Goal: Task Accomplishment & Management: Use online tool/utility

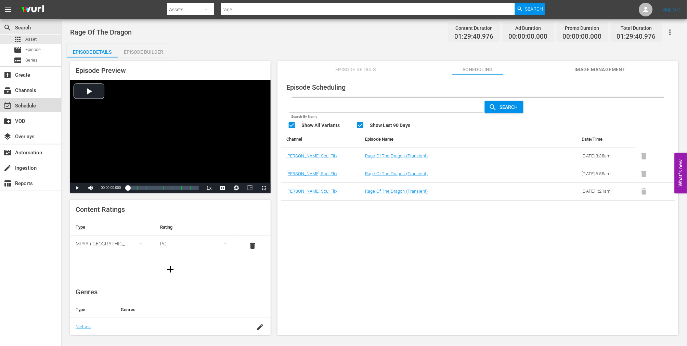
click at [29, 104] on div "event_available Schedule" at bounding box center [19, 105] width 38 height 6
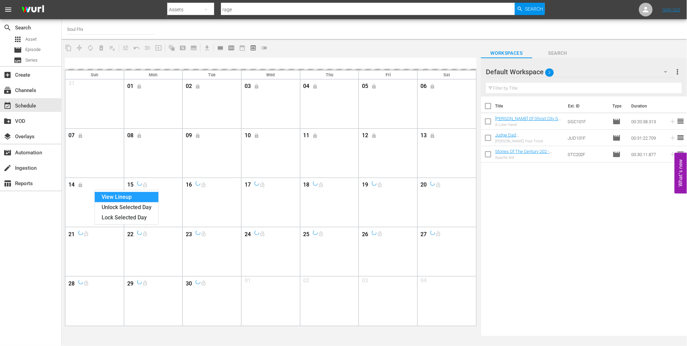
click at [102, 194] on div "View Lineup" at bounding box center [127, 197] width 64 height 10
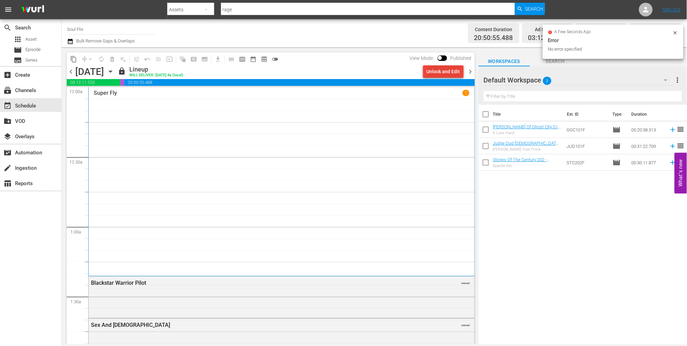
click at [446, 69] on div "Unlock and Edit" at bounding box center [444, 71] width 34 height 12
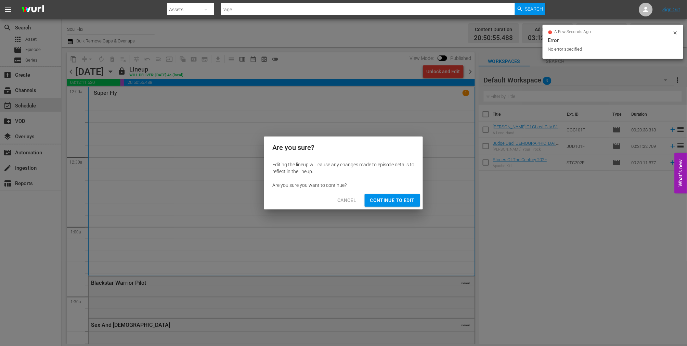
click at [382, 203] on span "Continue to Edit" at bounding box center [392, 200] width 45 height 9
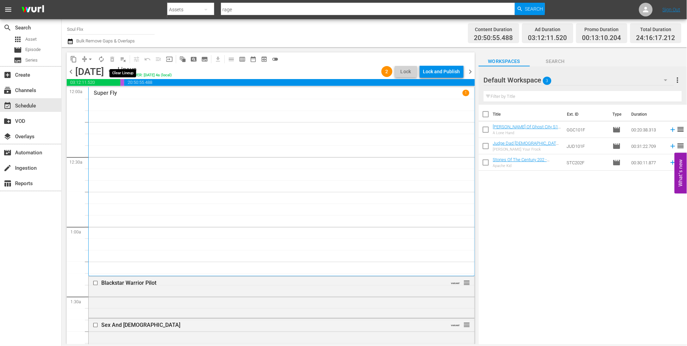
click at [122, 59] on span "playlist_remove_outlined" at bounding box center [123, 59] width 7 height 7
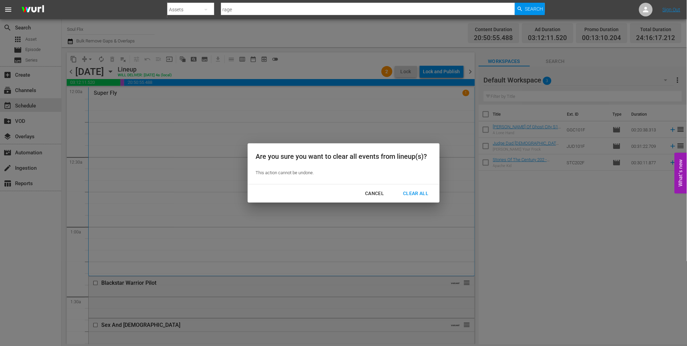
click at [426, 193] on div "Clear All" at bounding box center [416, 193] width 36 height 9
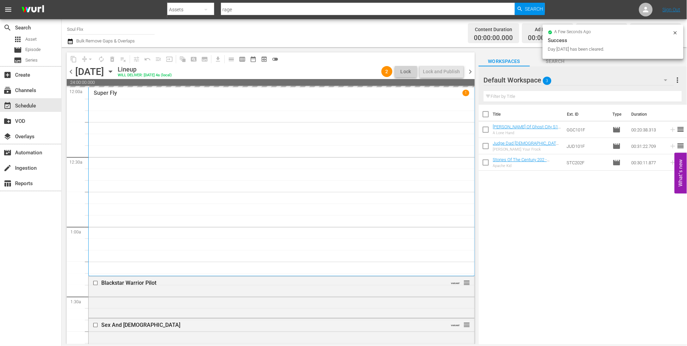
click at [71, 71] on span "chevron_left" at bounding box center [71, 71] width 9 height 9
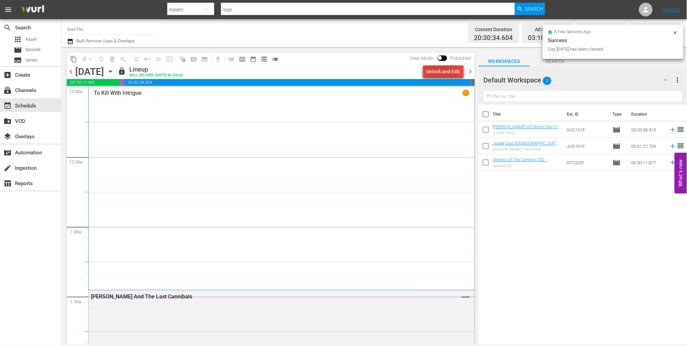
click at [436, 74] on div "Unlock and Edit" at bounding box center [444, 71] width 34 height 12
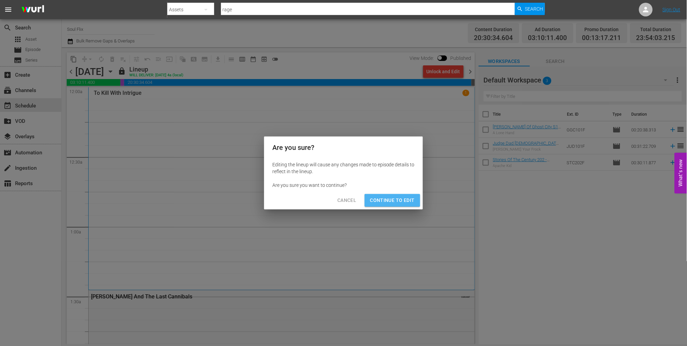
click at [399, 202] on span "Continue to Edit" at bounding box center [392, 200] width 45 height 9
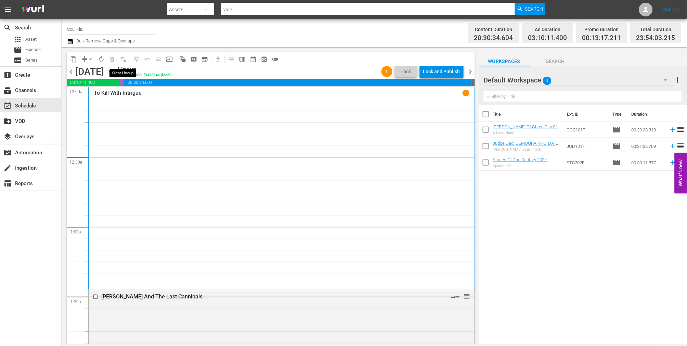
click at [121, 57] on span "playlist_remove_outlined" at bounding box center [123, 59] width 7 height 7
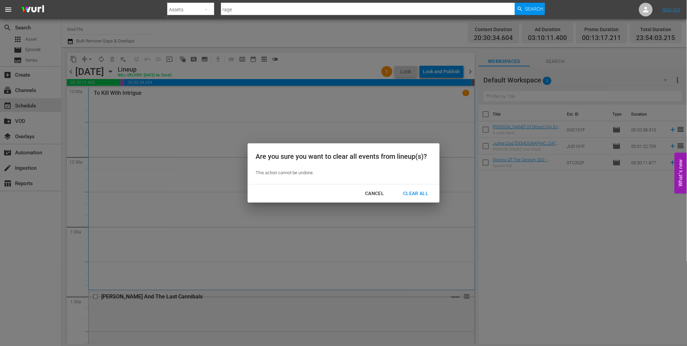
click at [410, 194] on div "Clear All" at bounding box center [416, 193] width 36 height 9
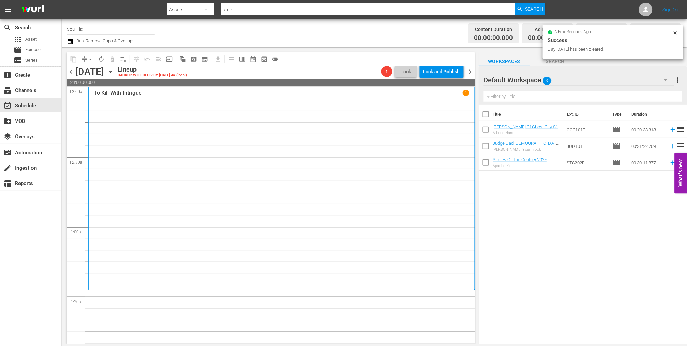
click at [70, 72] on span "chevron_left" at bounding box center [71, 71] width 9 height 9
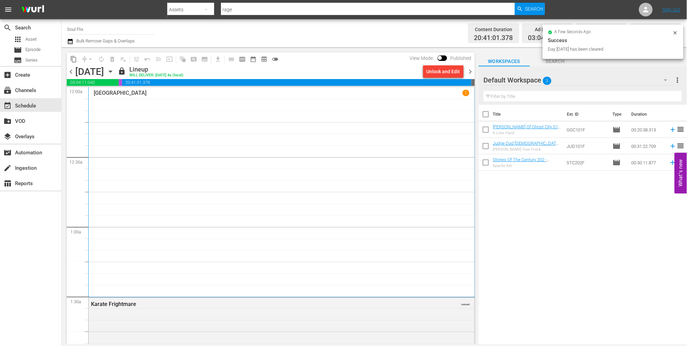
click at [440, 74] on div "Unlock and Edit" at bounding box center [444, 71] width 34 height 12
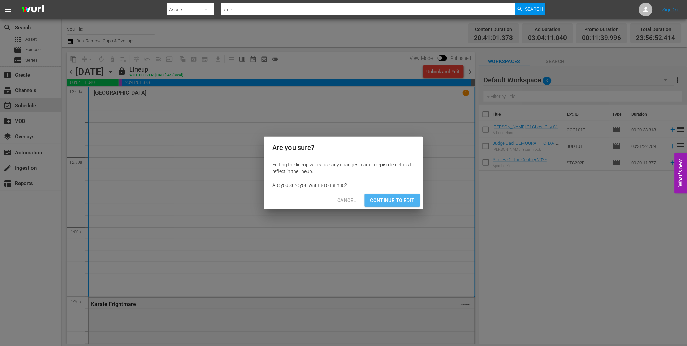
click at [396, 197] on span "Continue to Edit" at bounding box center [392, 200] width 45 height 9
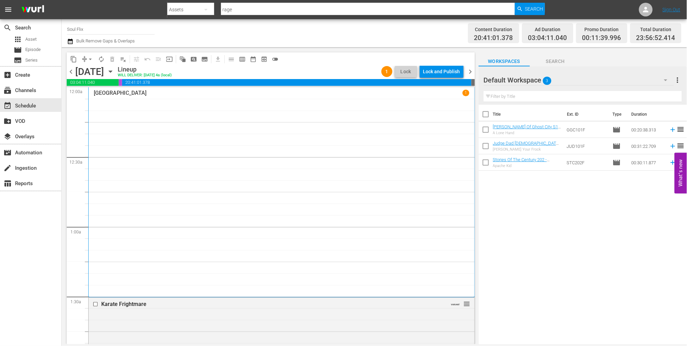
click at [122, 59] on span "playlist_remove_outlined" at bounding box center [123, 59] width 7 height 7
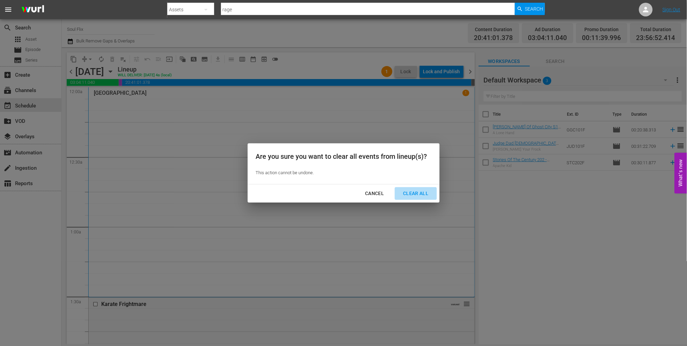
click at [422, 199] on button "Clear All" at bounding box center [416, 193] width 42 height 13
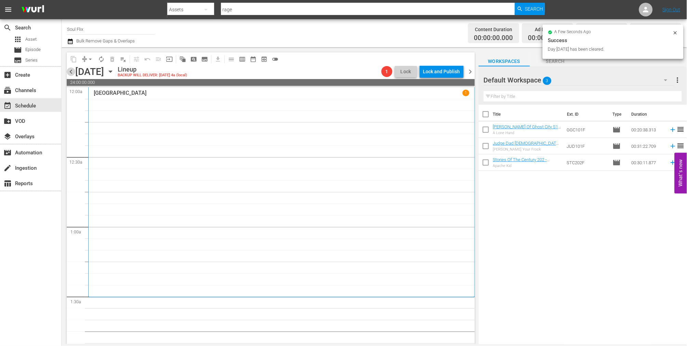
click at [70, 71] on span "chevron_left" at bounding box center [71, 71] width 9 height 9
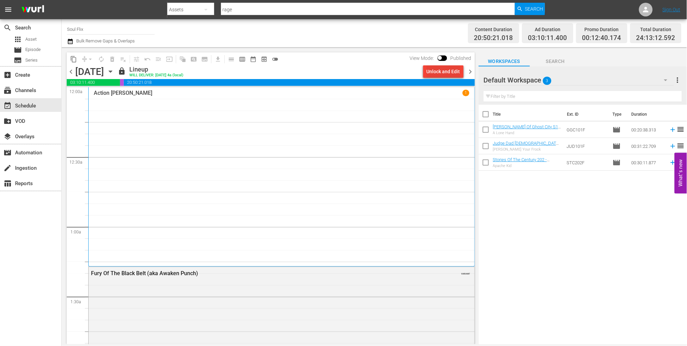
click at [441, 73] on div "Unlock and Edit" at bounding box center [444, 71] width 34 height 12
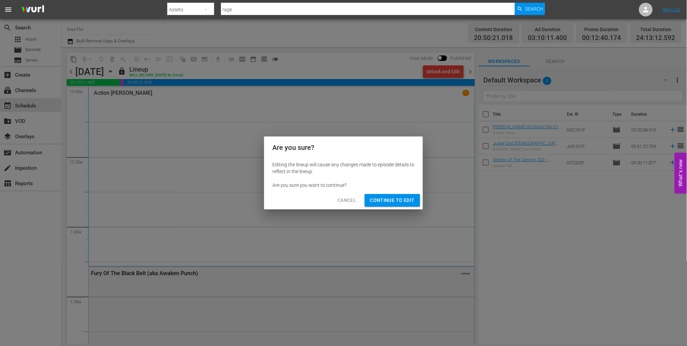
click at [396, 200] on span "Continue to Edit" at bounding box center [392, 200] width 45 height 9
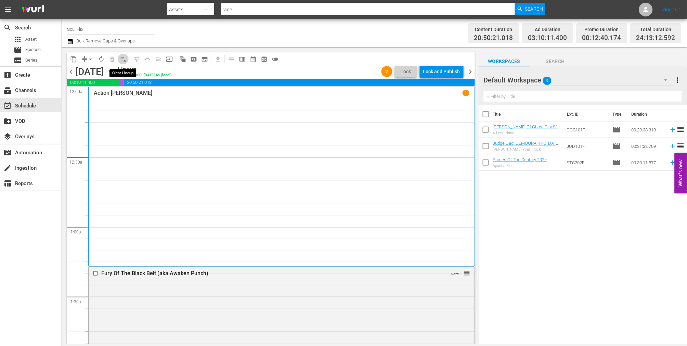
click at [122, 60] on span "playlist_remove_outlined" at bounding box center [123, 59] width 7 height 7
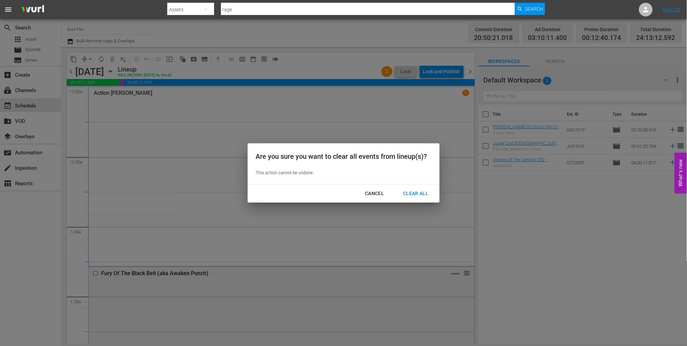
click at [413, 194] on div "Clear All" at bounding box center [416, 193] width 36 height 9
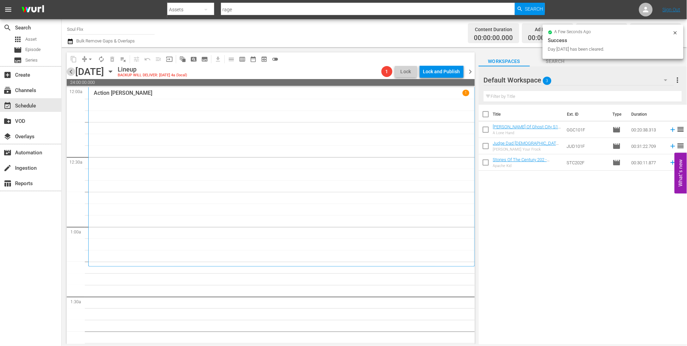
click at [73, 73] on span "chevron_left" at bounding box center [71, 71] width 9 height 9
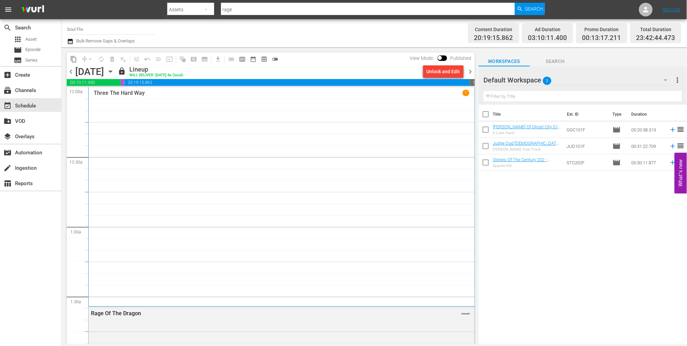
click at [448, 71] on div "Unlock and Edit" at bounding box center [444, 71] width 34 height 12
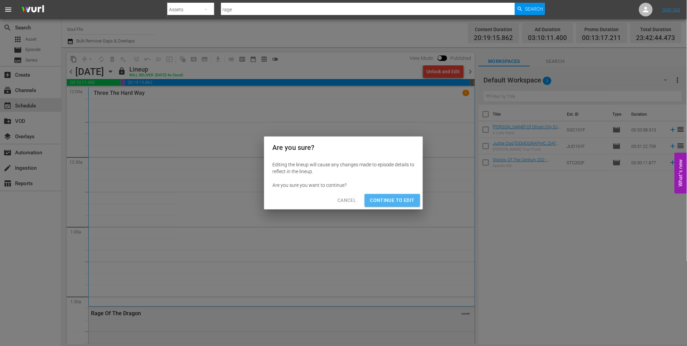
click at [398, 201] on span "Continue to Edit" at bounding box center [392, 200] width 45 height 9
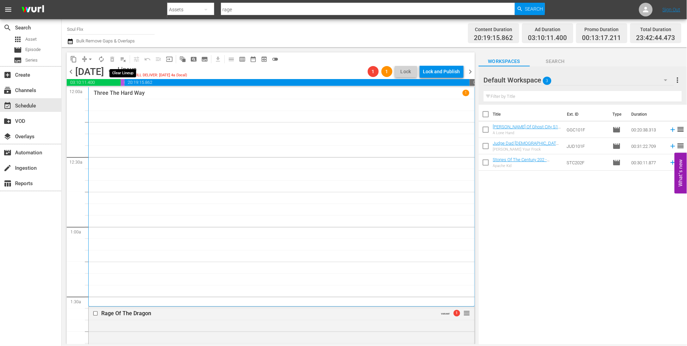
click at [122, 58] on span "playlist_remove_outlined" at bounding box center [123, 59] width 7 height 7
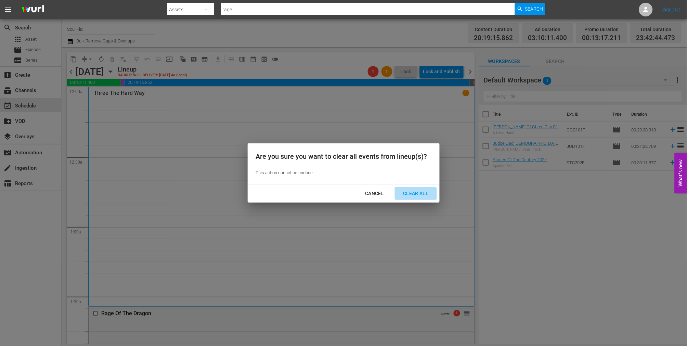
click at [406, 191] on div "Clear All" at bounding box center [416, 193] width 36 height 9
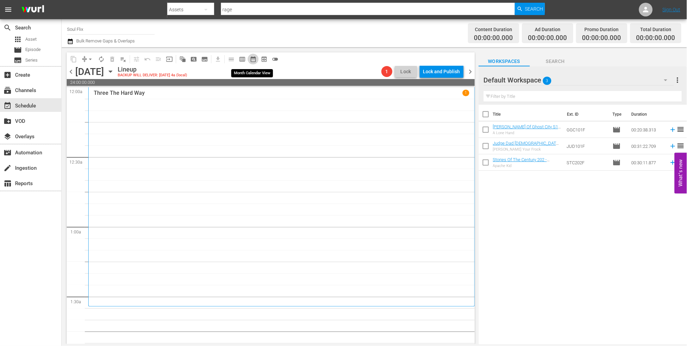
click at [254, 59] on span "date_range_outlined" at bounding box center [253, 59] width 7 height 7
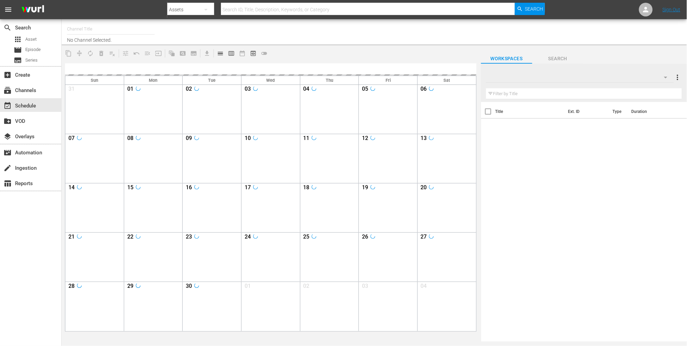
type input "Soul Flix (1949)"
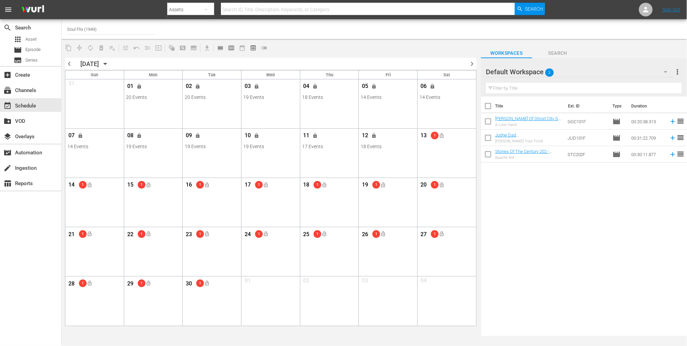
click at [34, 228] on div "search Search apps Asset movie Episode subtitles Series add_box Create subscrip…" at bounding box center [31, 192] width 62 height 346
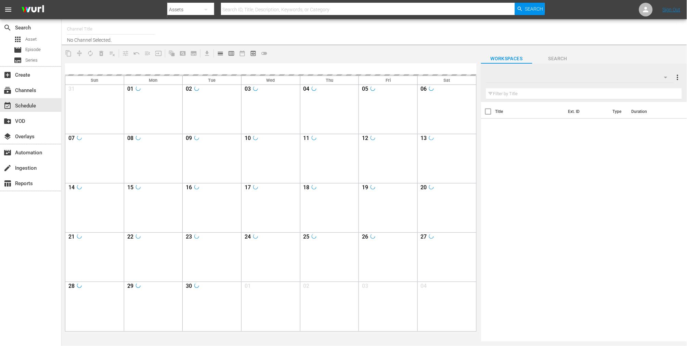
type input "Soul Flix (1949)"
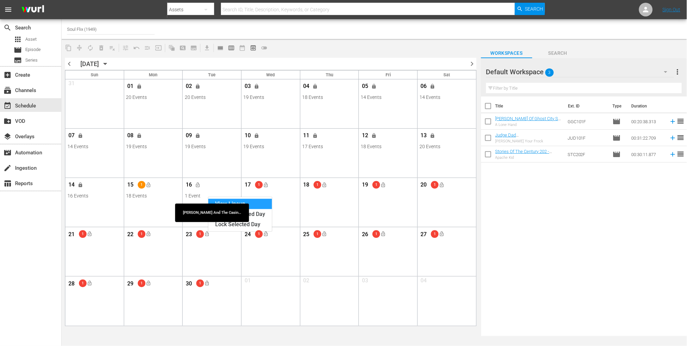
click at [233, 204] on div "View Lineup" at bounding box center [240, 204] width 64 height 10
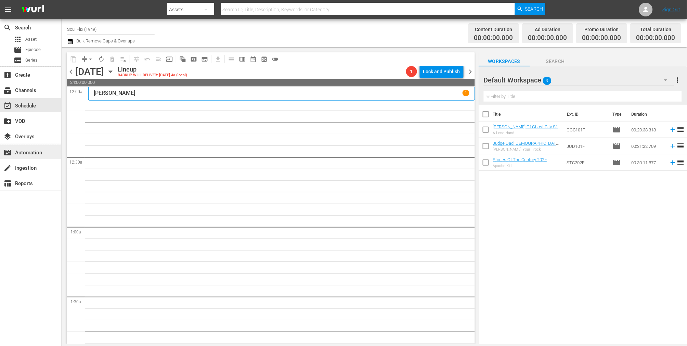
drag, startPoint x: 147, startPoint y: 93, endPoint x: 54, endPoint y: 148, distance: 107.6
click at [147, 93] on div "Cleopatra Jones 1" at bounding box center [282, 93] width 376 height 7
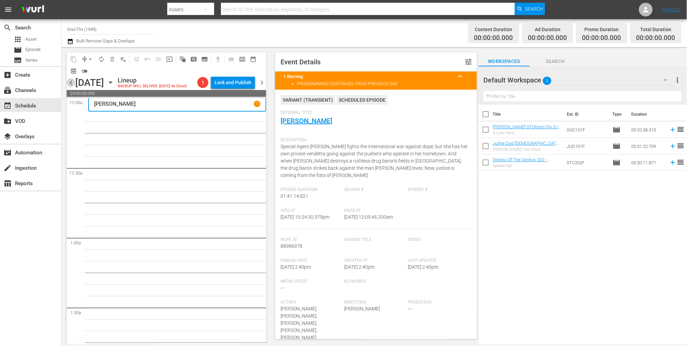
drag, startPoint x: 71, startPoint y: 88, endPoint x: 80, endPoint y: 87, distance: 9.7
click at [78, 87] on div "chevron_left Tuesday, September 16th September 16th Lineup BACKUP WILL DELIVER:…" at bounding box center [167, 83] width 200 height 13
click at [262, 86] on span "chevron_right" at bounding box center [262, 82] width 9 height 9
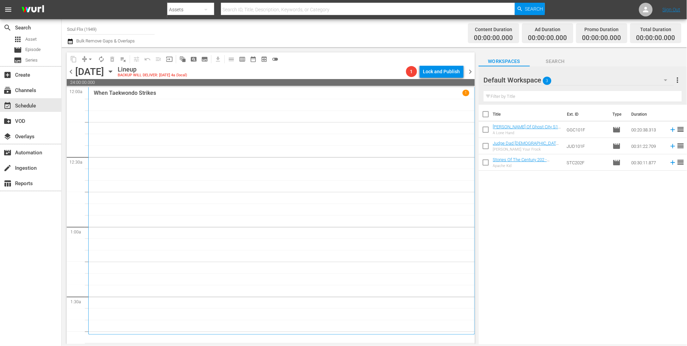
click at [72, 74] on span "chevron_left" at bounding box center [71, 71] width 9 height 9
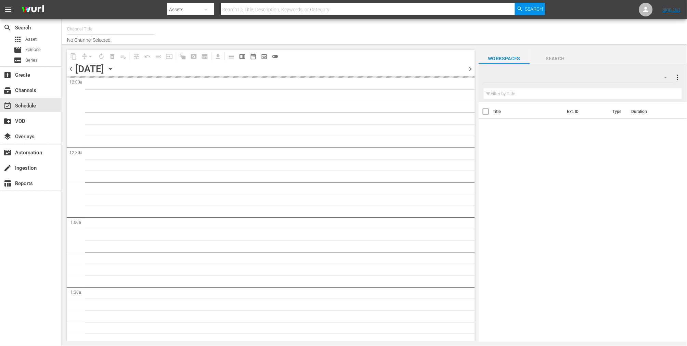
type input "Soul Flix (1949)"
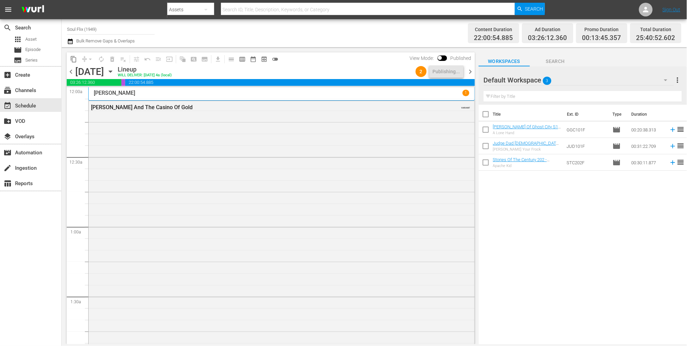
click at [472, 71] on span "chevron_right" at bounding box center [471, 71] width 9 height 9
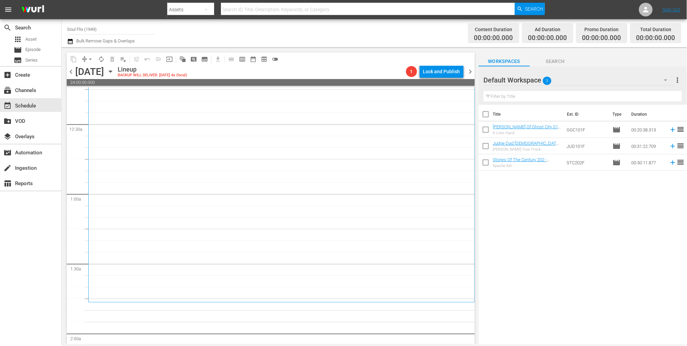
scroll to position [76, 0]
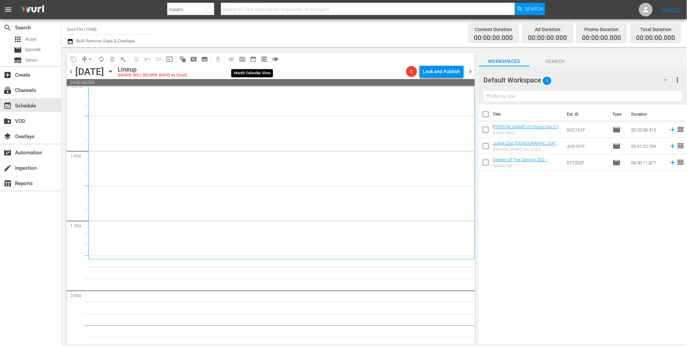
click at [255, 59] on span "date_range_outlined" at bounding box center [253, 59] width 7 height 7
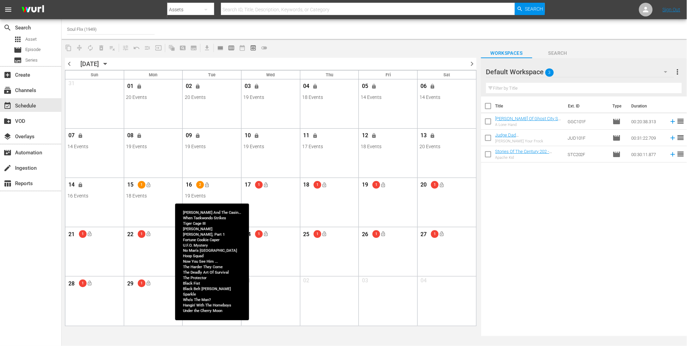
click at [218, 191] on div "16 2 lock_open" at bounding box center [212, 186] width 55 height 14
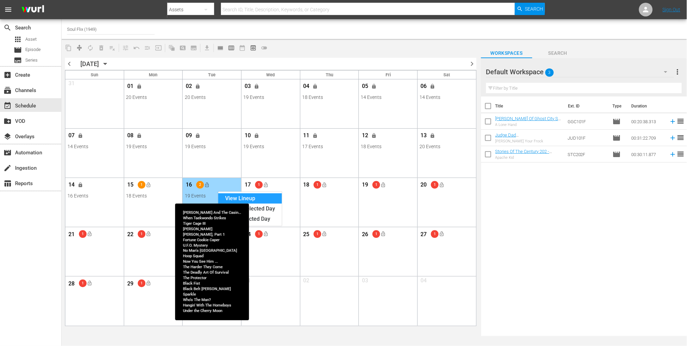
click at [237, 194] on div "View Lineup" at bounding box center [250, 198] width 64 height 10
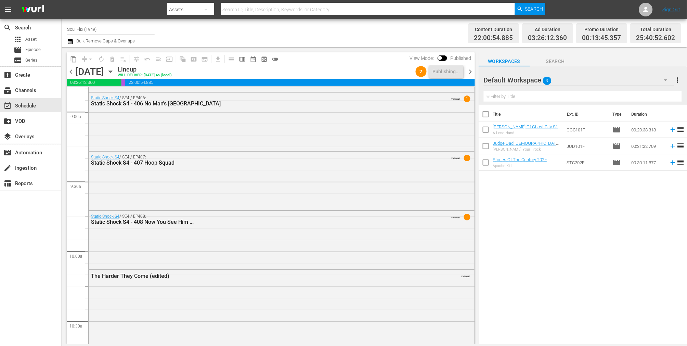
scroll to position [1210, 0]
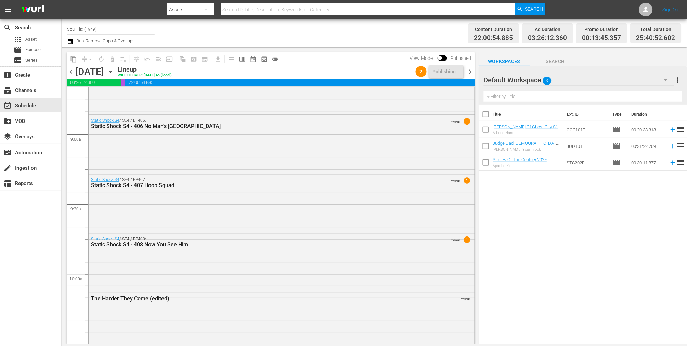
click at [472, 76] on div "chevron_left Tuesday, September 16th September 16th Lineup WILL DELIVER: 9/15 @…" at bounding box center [271, 72] width 408 height 13
click at [440, 149] on div "Static Shock S4 / SE4 / EP406: Static Shock S4 - 406 No Man's An Island VARIANT…" at bounding box center [282, 143] width 386 height 57
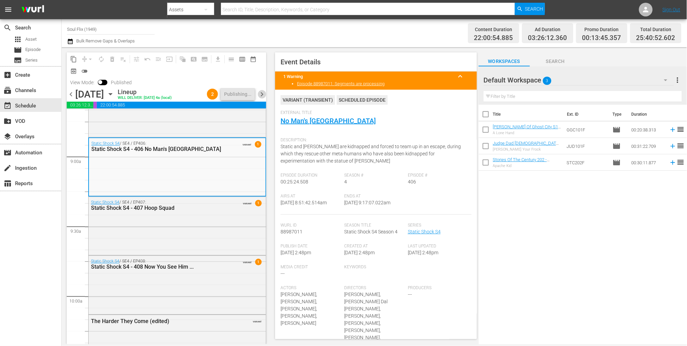
click at [264, 91] on span "chevron_right" at bounding box center [262, 94] width 9 height 9
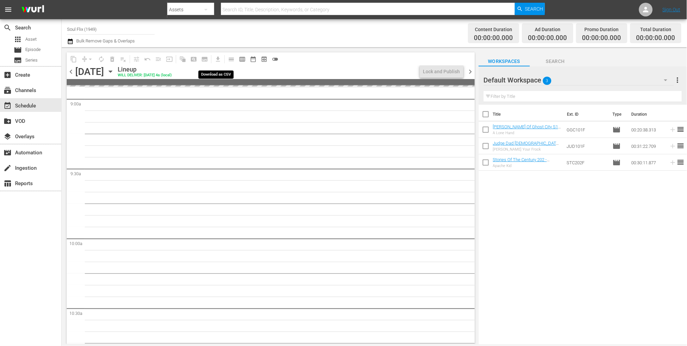
scroll to position [1233, 0]
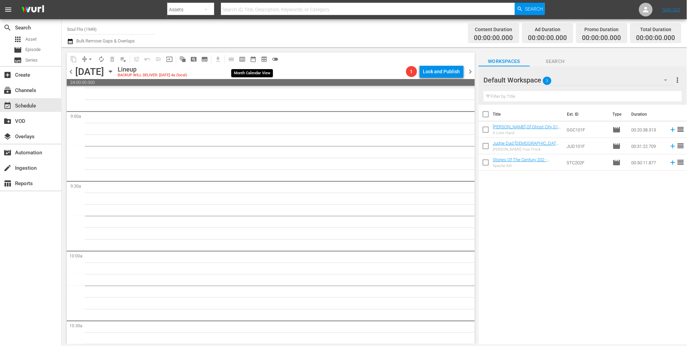
click at [252, 59] on span "date_range_outlined" at bounding box center [253, 59] width 7 height 7
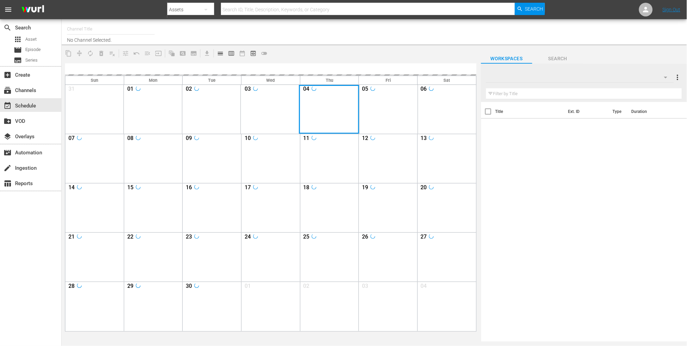
type input "Soul Flix (1949)"
